Goal: Find specific page/section: Find specific page/section

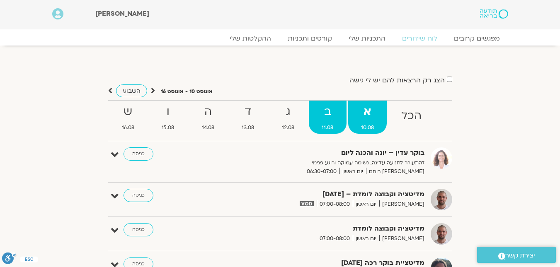
click at [320, 115] on strong "ב" at bounding box center [328, 112] width 38 height 19
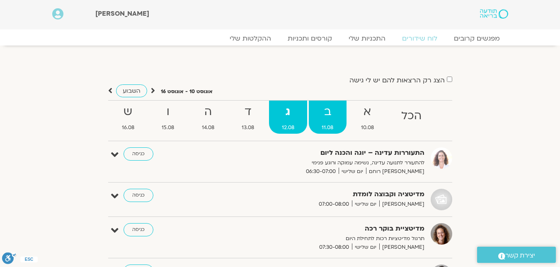
click at [328, 126] on span "11.08" at bounding box center [328, 128] width 38 height 9
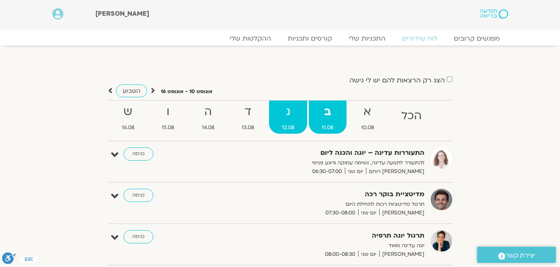
click at [290, 127] on span "12.08" at bounding box center [288, 128] width 39 height 9
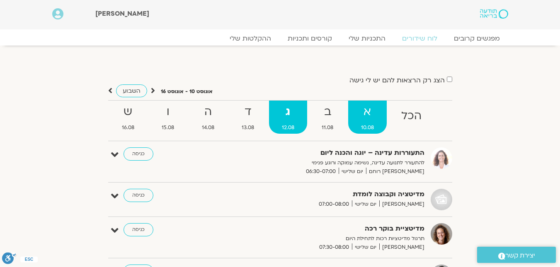
click at [367, 127] on span "10.08" at bounding box center [367, 128] width 39 height 9
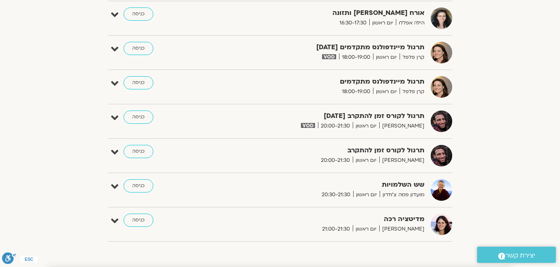
scroll to position [705, 0]
